Goal: Complete application form

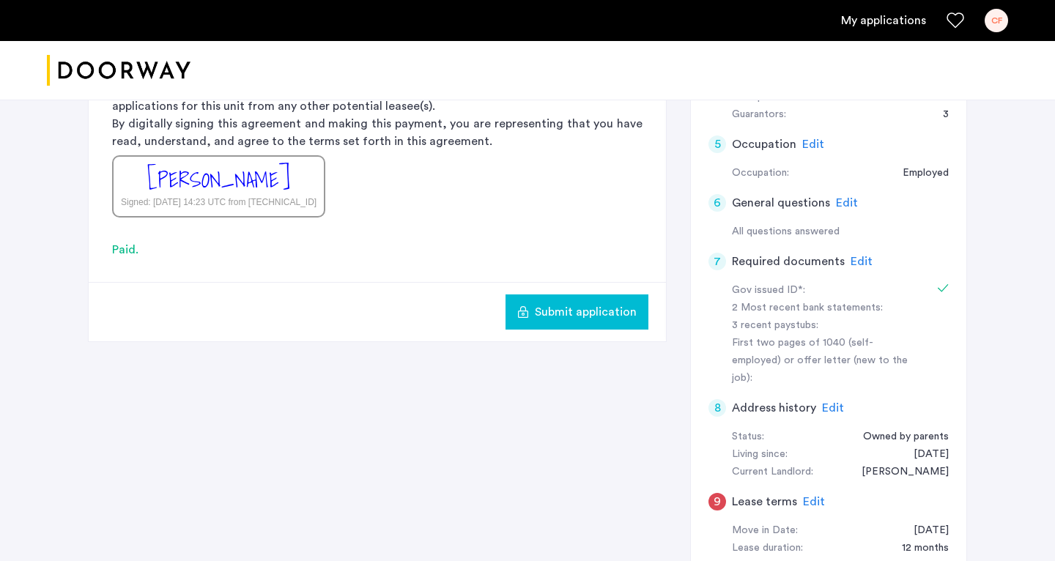
scroll to position [501, 0]
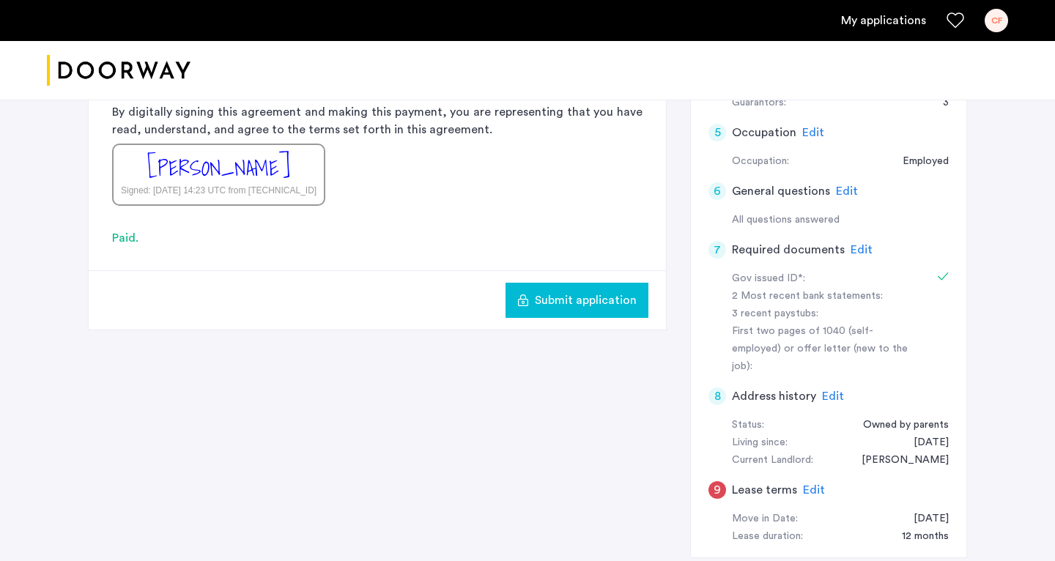
click at [466, 484] on span "Edit" at bounding box center [814, 490] width 22 height 12
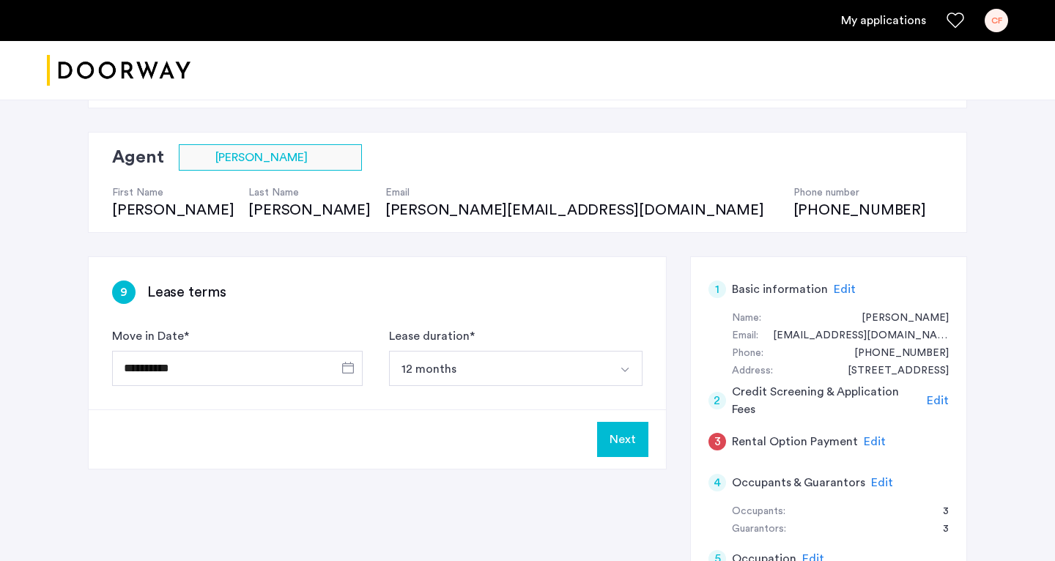
scroll to position [65, 0]
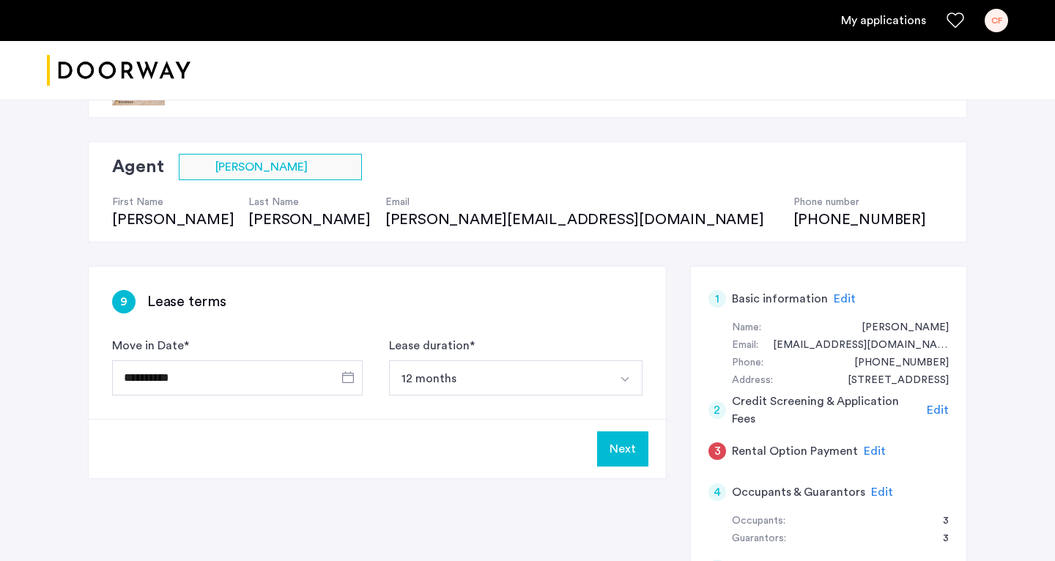
click at [448, 384] on button "12 months" at bounding box center [498, 377] width 219 height 35
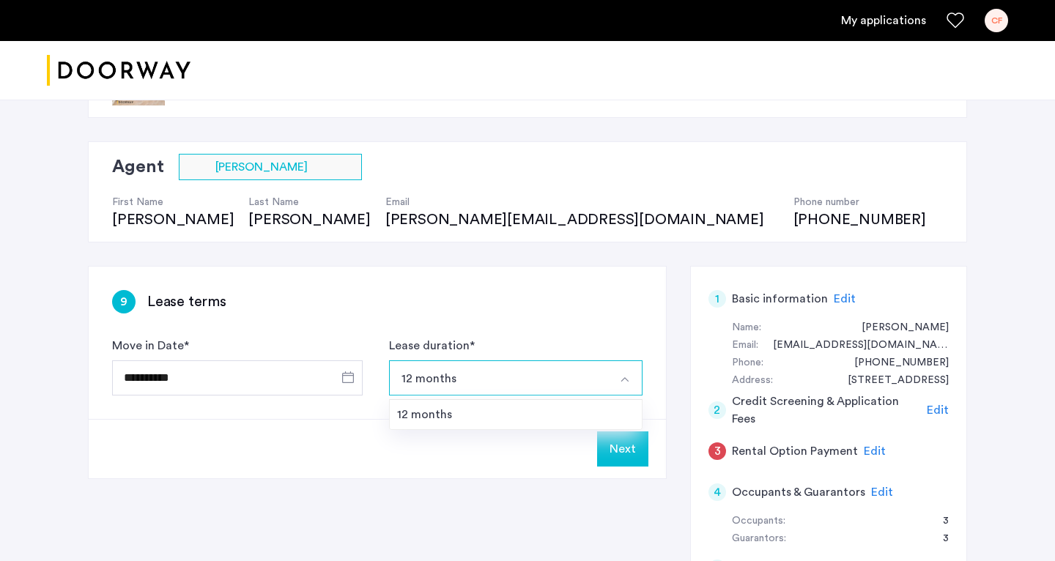
click at [418, 308] on div "9 Lease terms" at bounding box center [377, 301] width 530 height 23
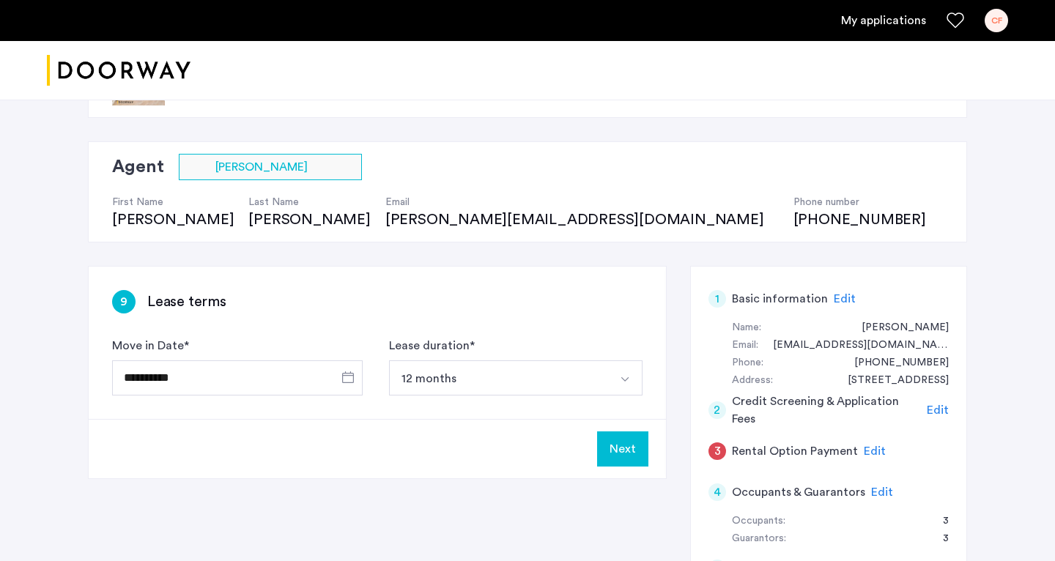
click at [466, 445] on span "Edit" at bounding box center [875, 451] width 22 height 12
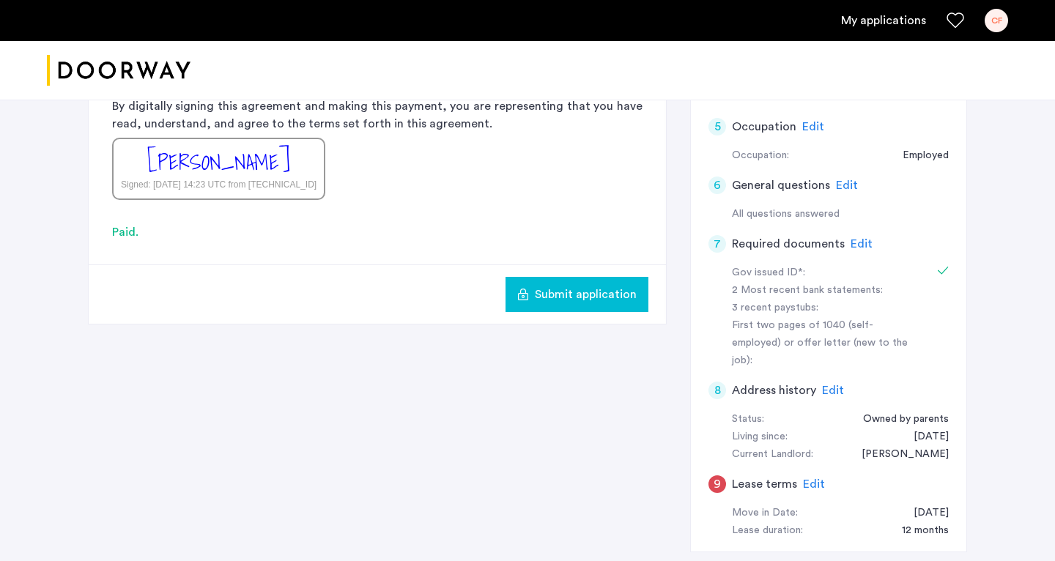
scroll to position [487, 0]
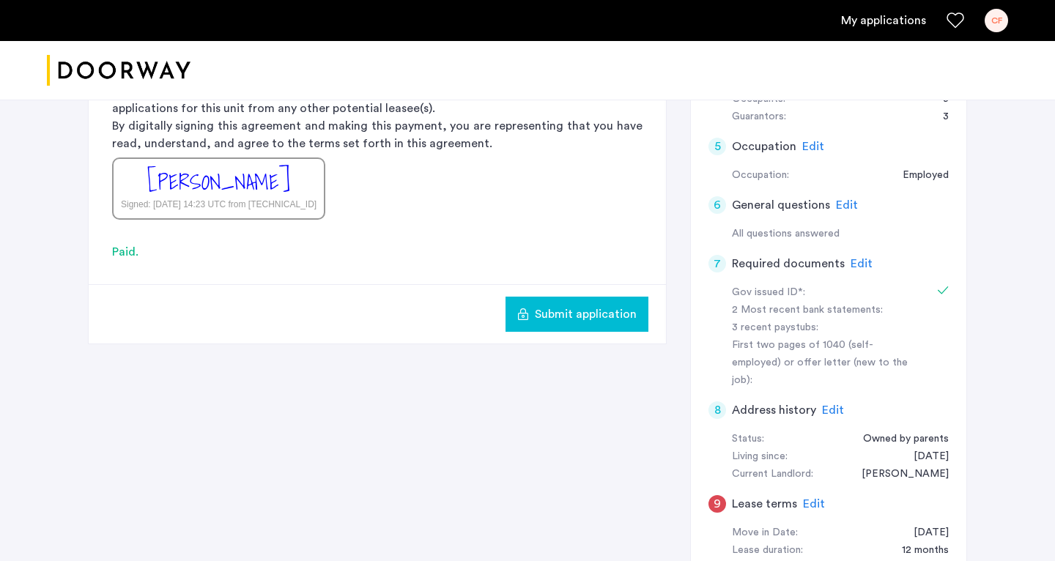
click at [466, 318] on span "Submit application" at bounding box center [586, 315] width 102 height 18
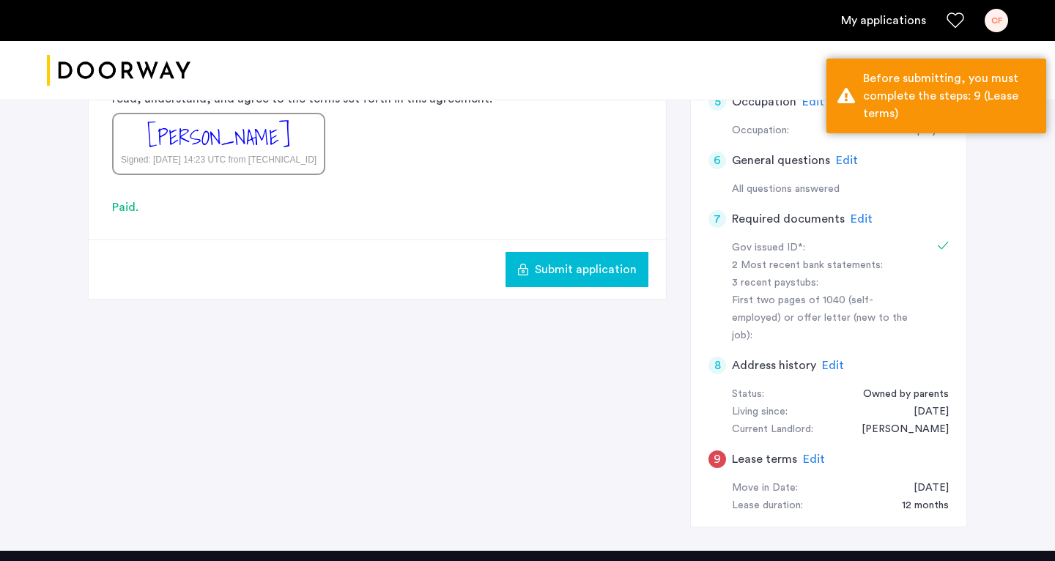
scroll to position [628, 0]
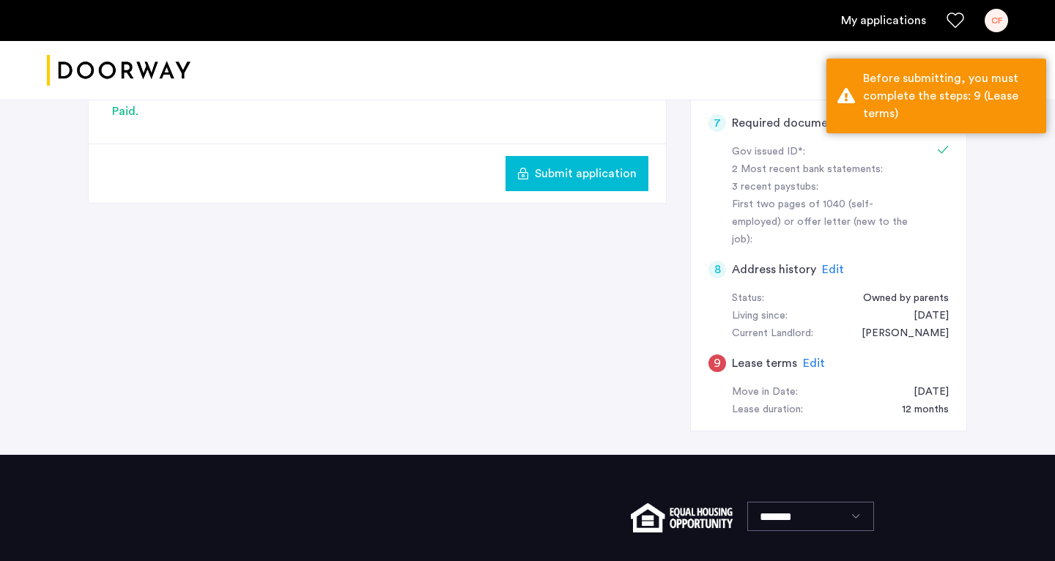
click at [466, 358] on span "Edit" at bounding box center [814, 364] width 22 height 12
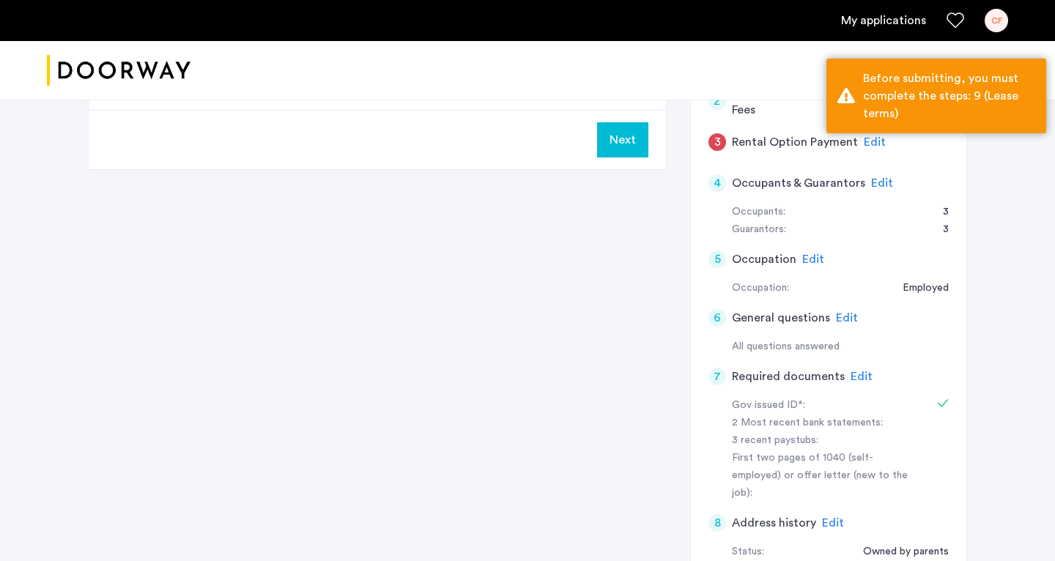
scroll to position [250, 0]
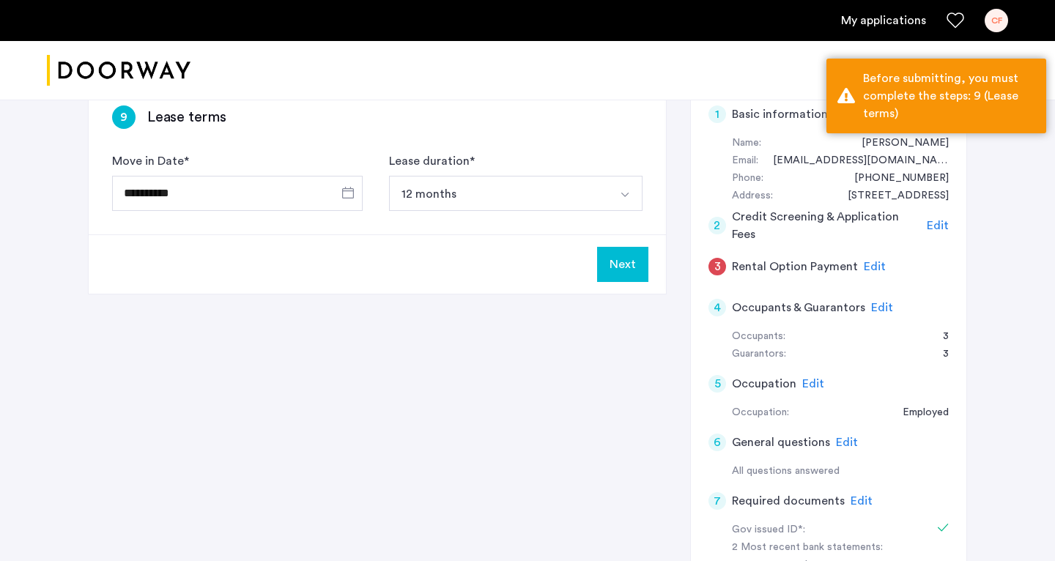
click at [466, 192] on button "12 months" at bounding box center [498, 193] width 219 height 35
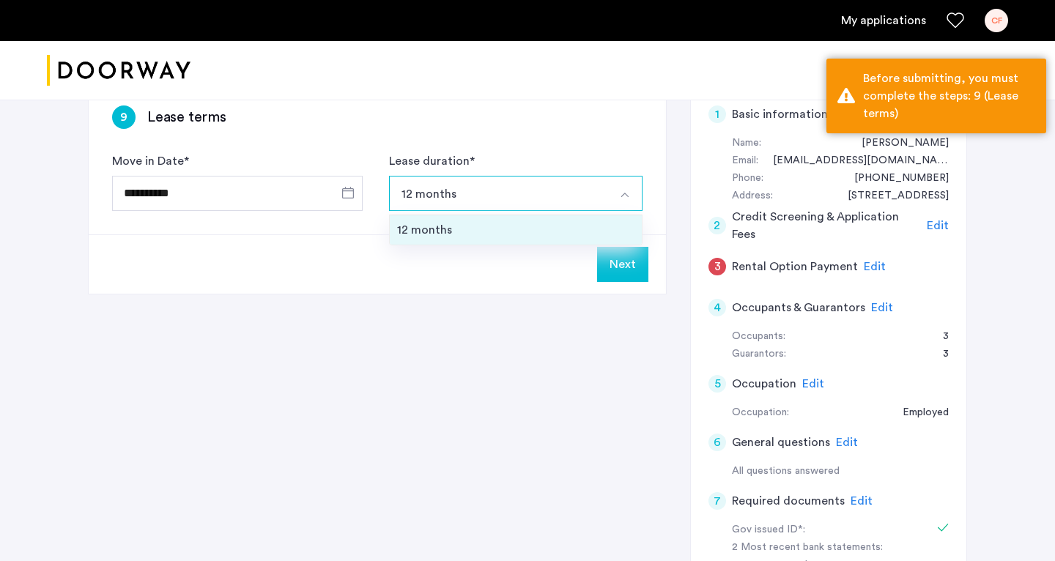
click at [466, 233] on div "12 months" at bounding box center [515, 230] width 237 height 18
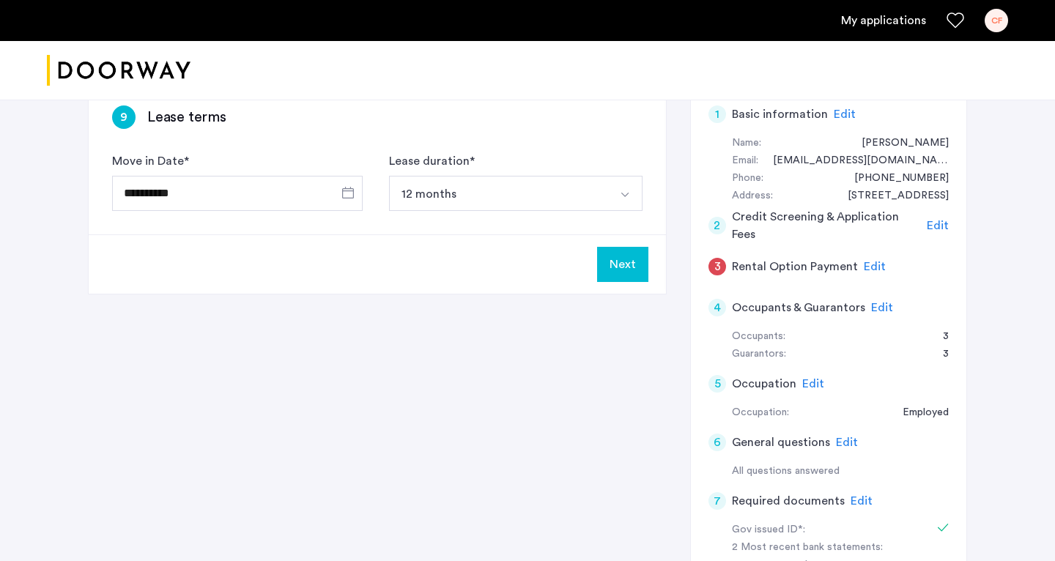
click at [466, 273] on button "Next" at bounding box center [622, 264] width 51 height 35
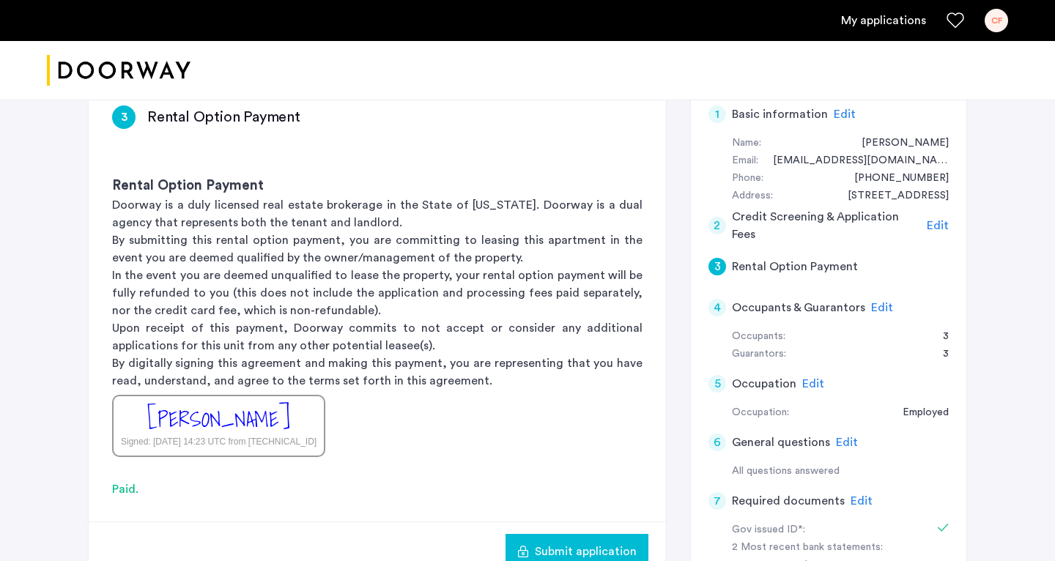
scroll to position [0, 0]
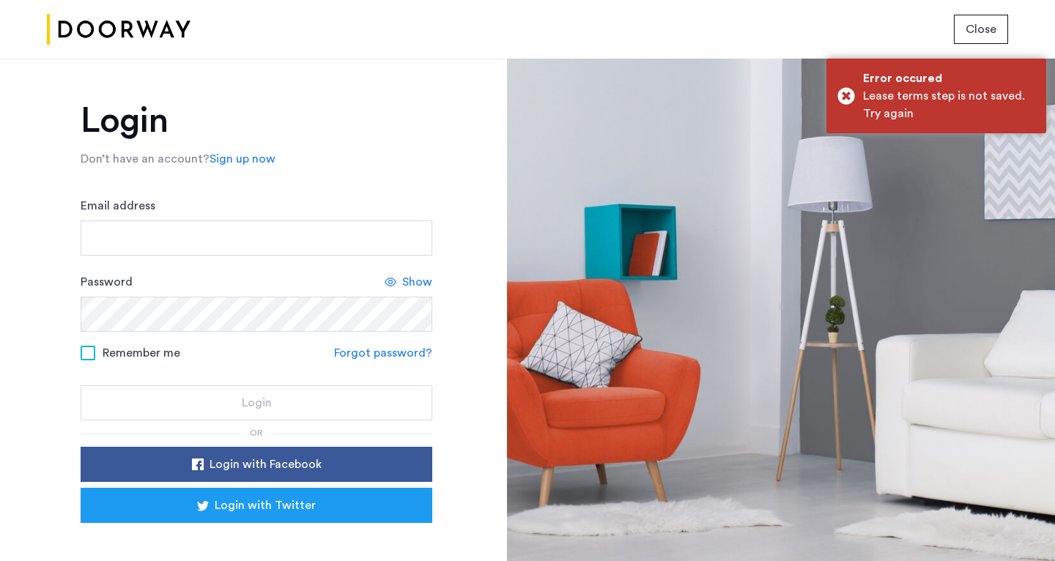
scroll to position [26, 0]
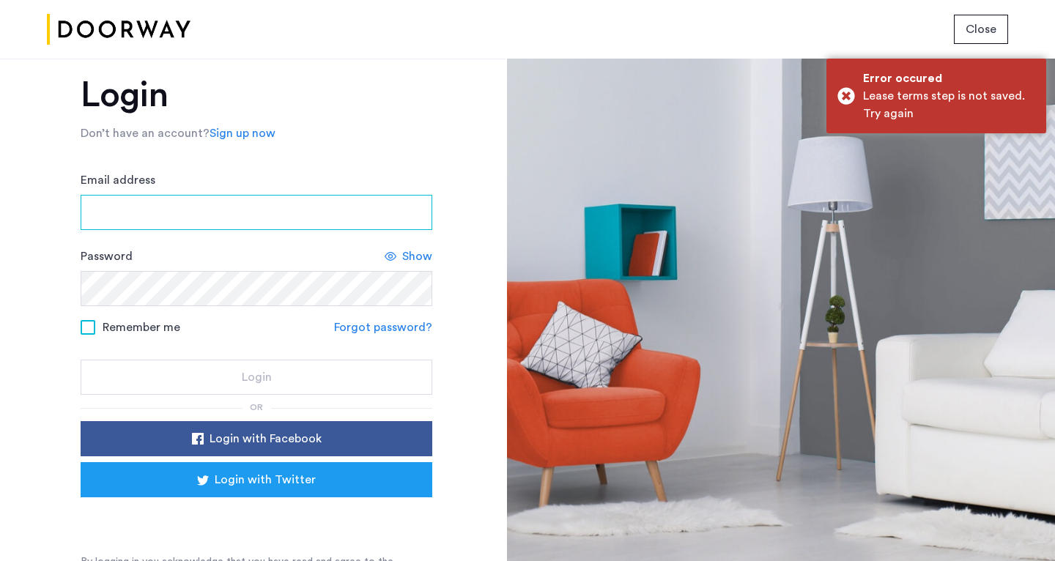
type input "**********"
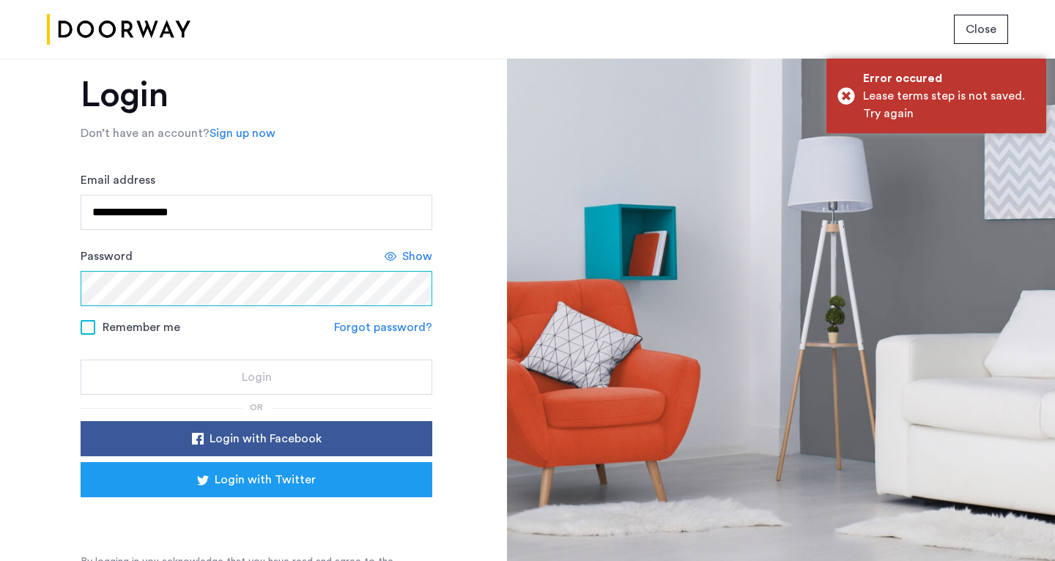
click at [254, 378] on button "Login" at bounding box center [257, 377] width 352 height 35
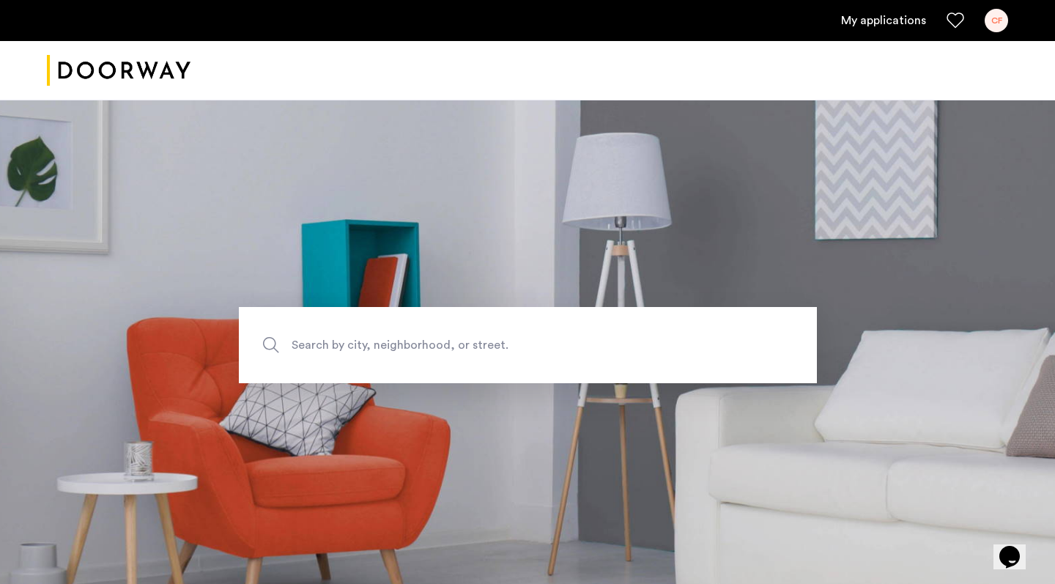
click at [856, 23] on link "My applications" at bounding box center [883, 21] width 85 height 18
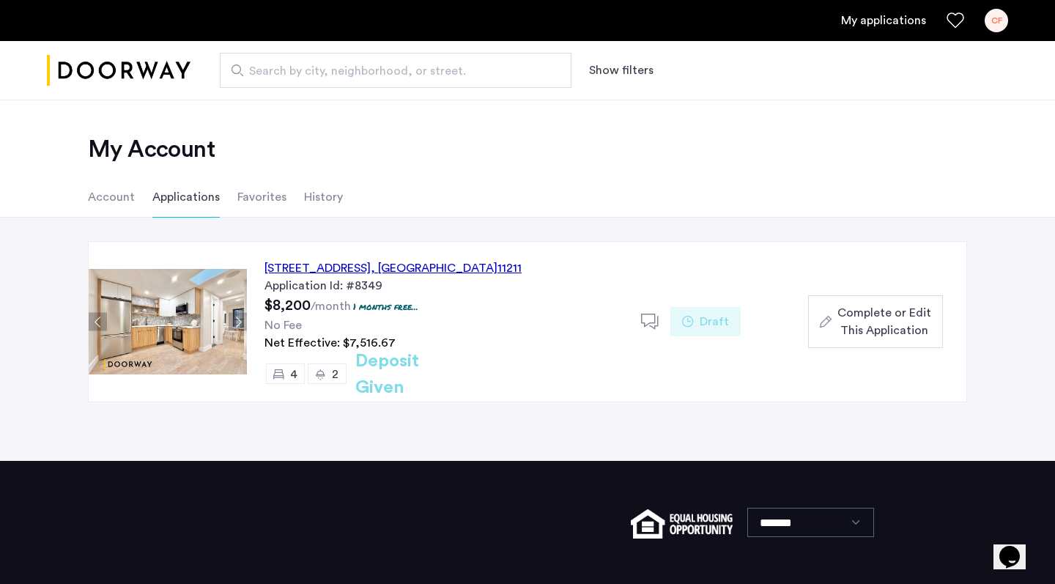
click at [391, 264] on div "604 Metropolitan Avenue, Unit 4, Brooklyn , NY 11211" at bounding box center [392, 268] width 257 height 18
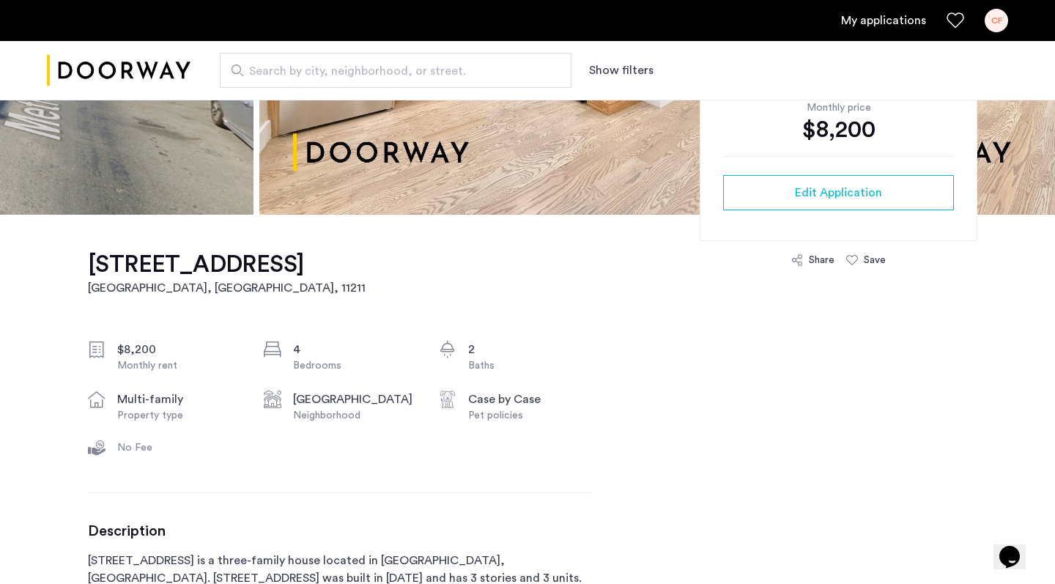
scroll to position [297, 0]
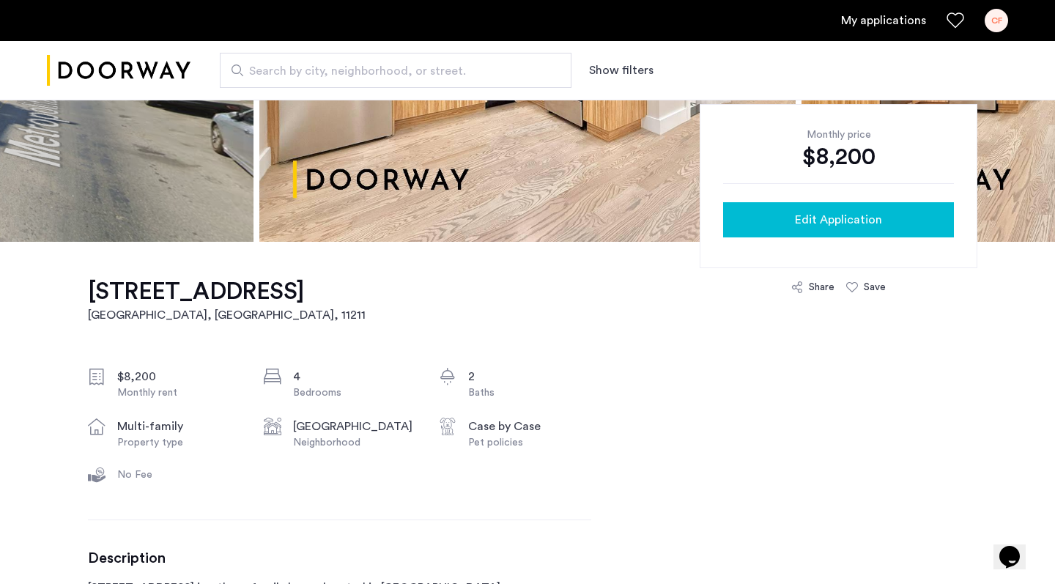
click at [757, 226] on div "Edit Application" at bounding box center [838, 220] width 207 height 18
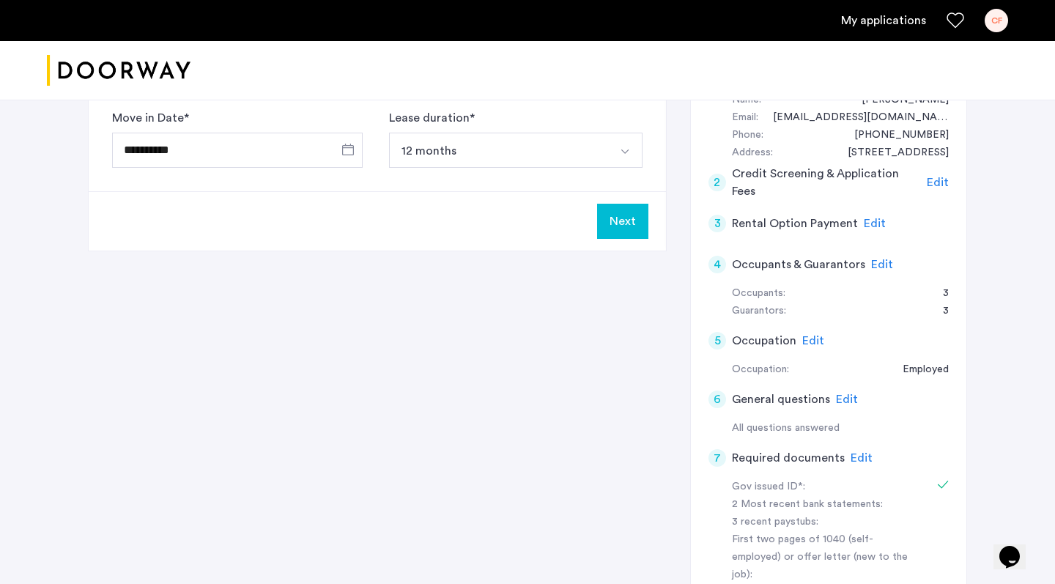
scroll to position [284, 0]
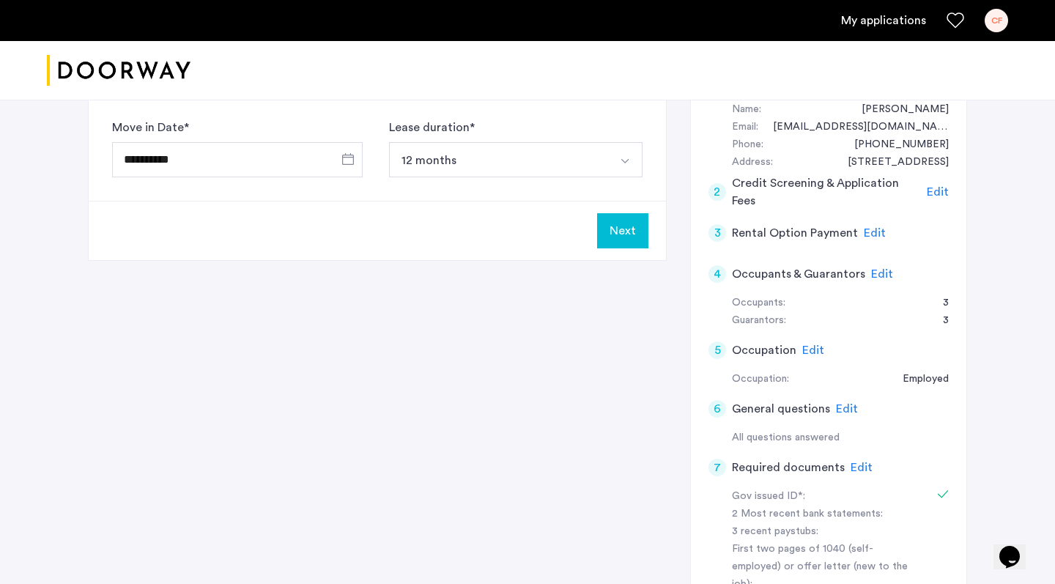
click at [615, 223] on button "Next" at bounding box center [622, 230] width 51 height 35
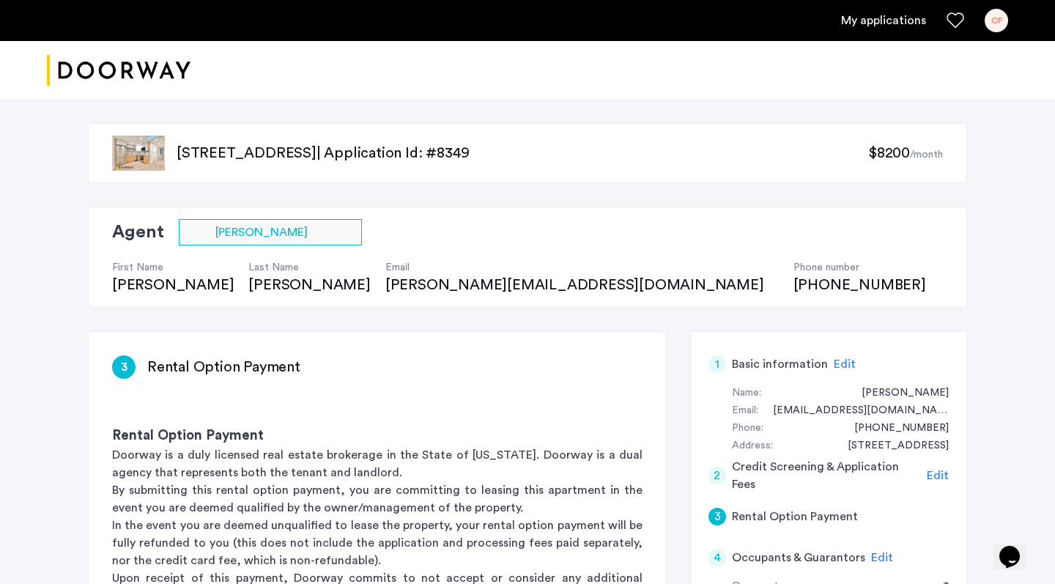
scroll to position [274, 0]
